Goal: Download file/media

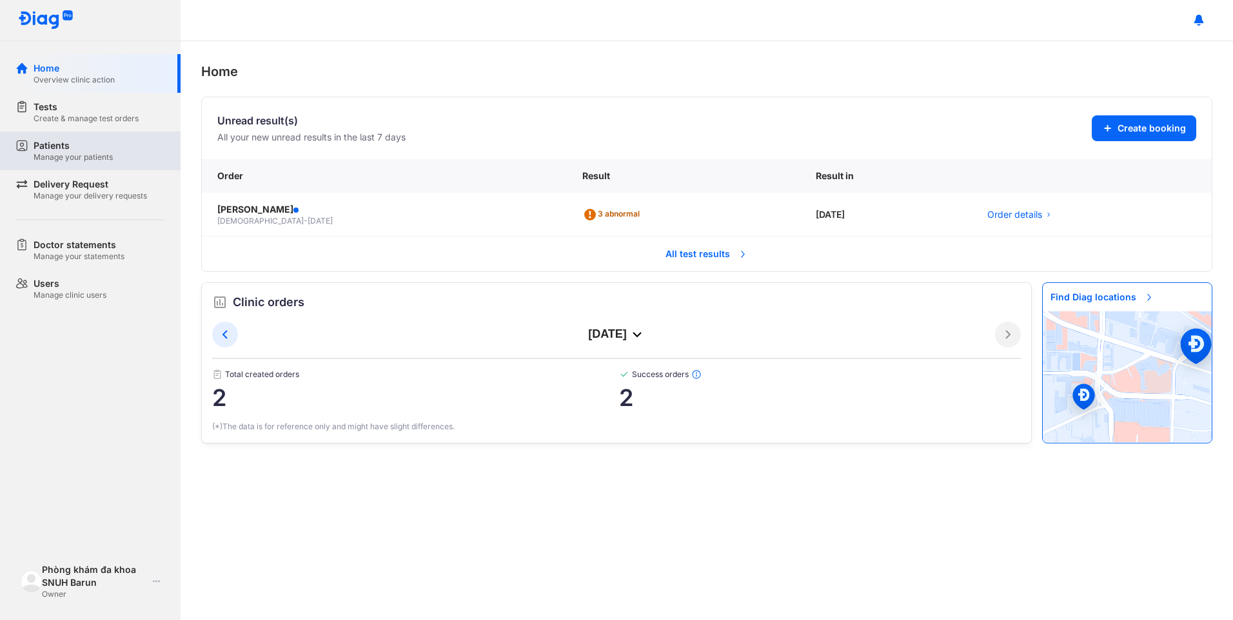
click at [44, 148] on div "Patients" at bounding box center [73, 145] width 79 height 13
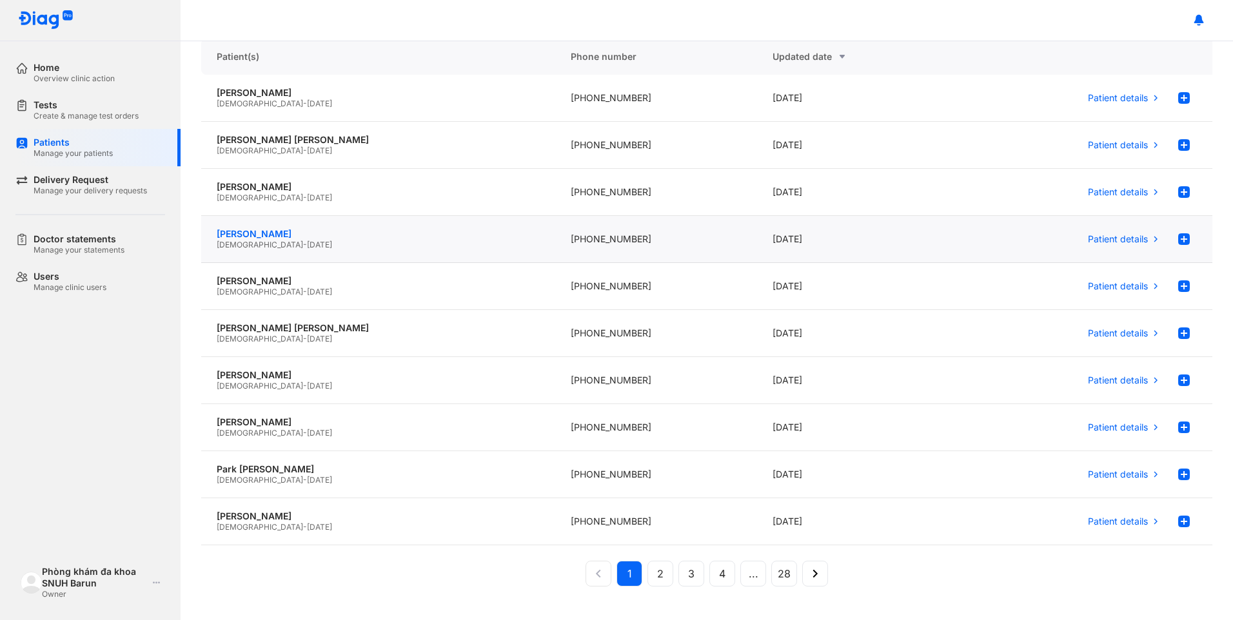
scroll to position [116, 0]
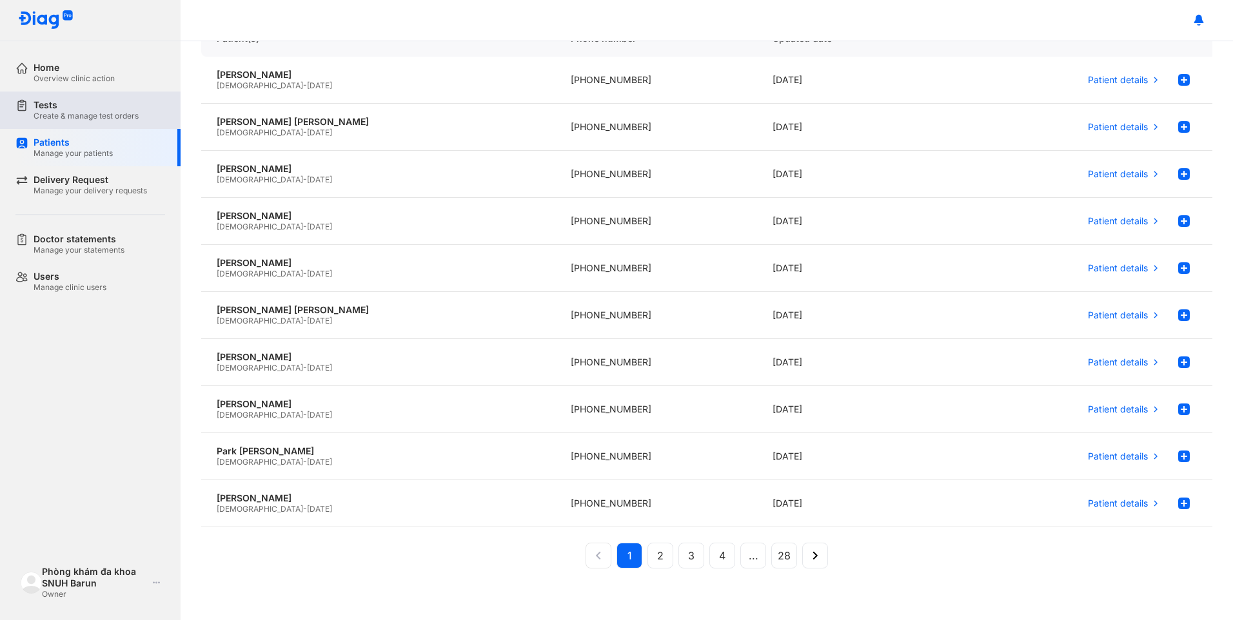
click at [69, 112] on div "Create & manage test orders" at bounding box center [86, 116] width 105 height 10
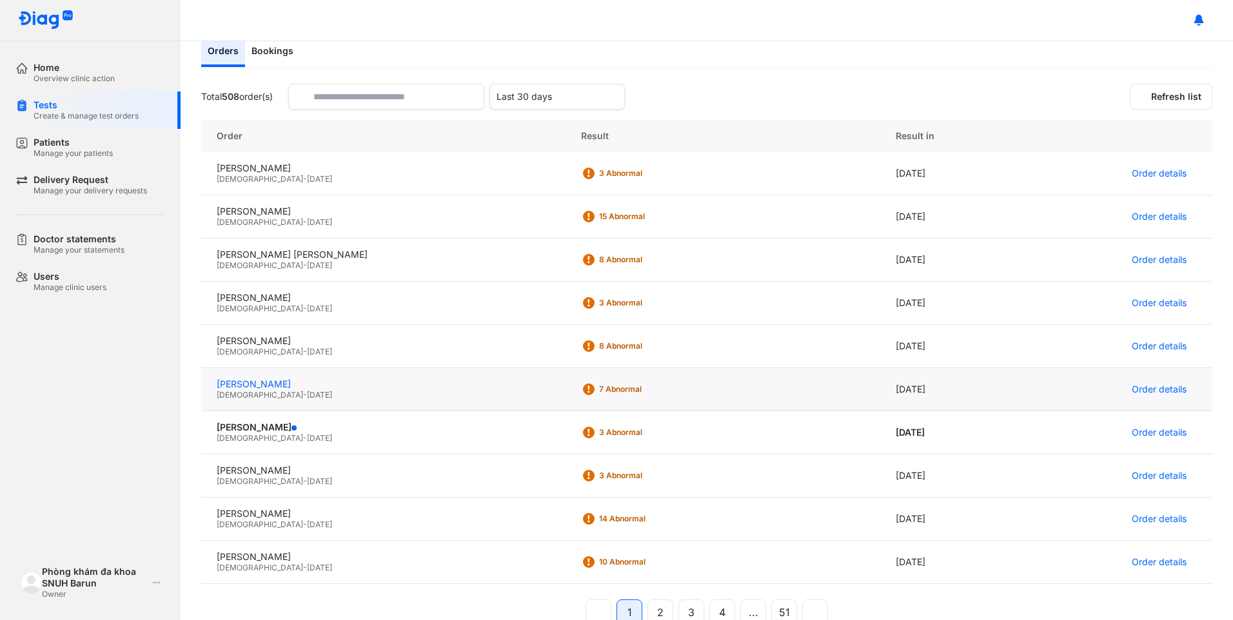
scroll to position [95, 0]
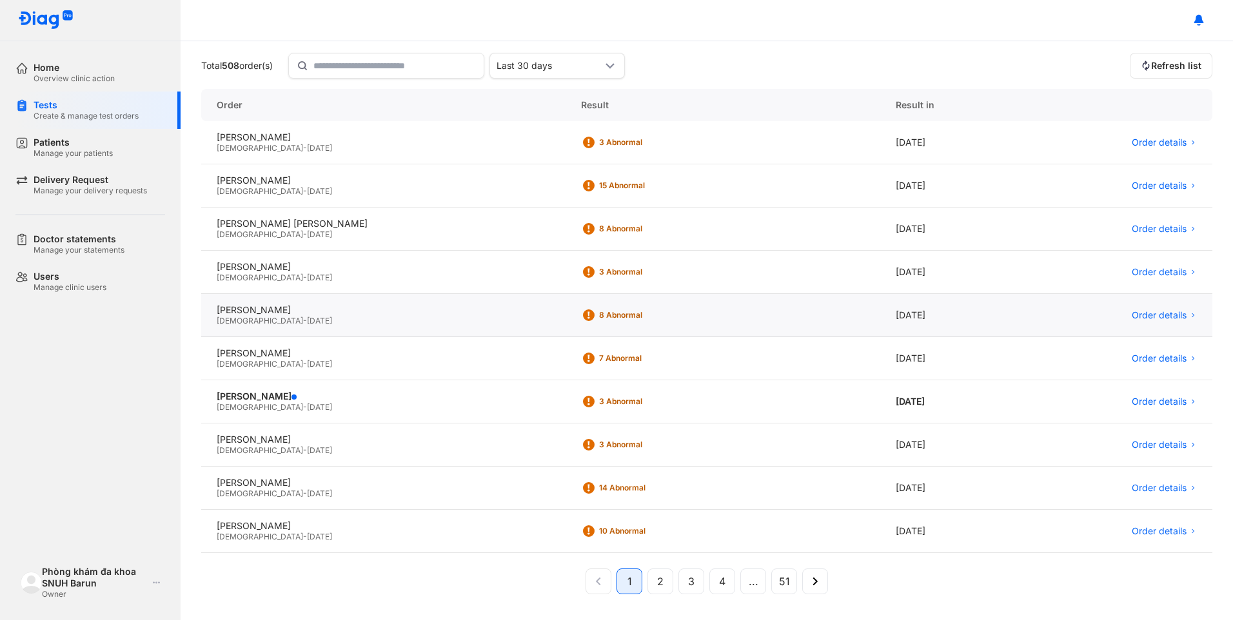
click at [327, 320] on div "[DEMOGRAPHIC_DATA] - [DATE]" at bounding box center [383, 321] width 333 height 10
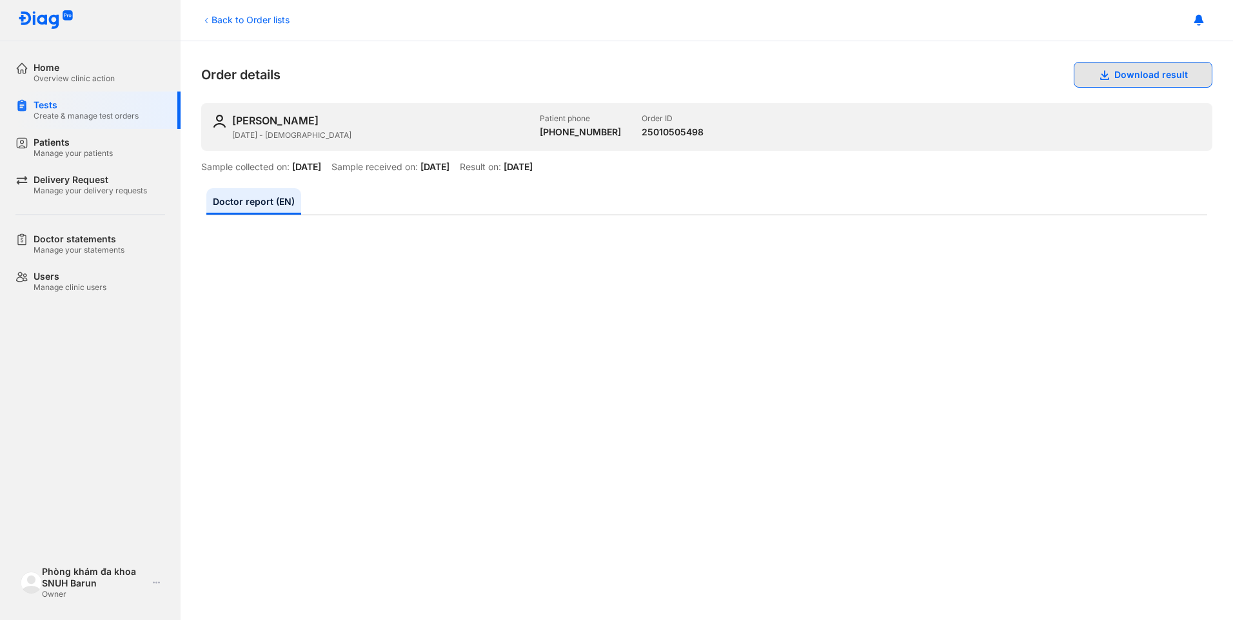
click at [1152, 79] on button "Download result" at bounding box center [1142, 75] width 139 height 26
